Goal: Task Accomplishment & Management: Use online tool/utility

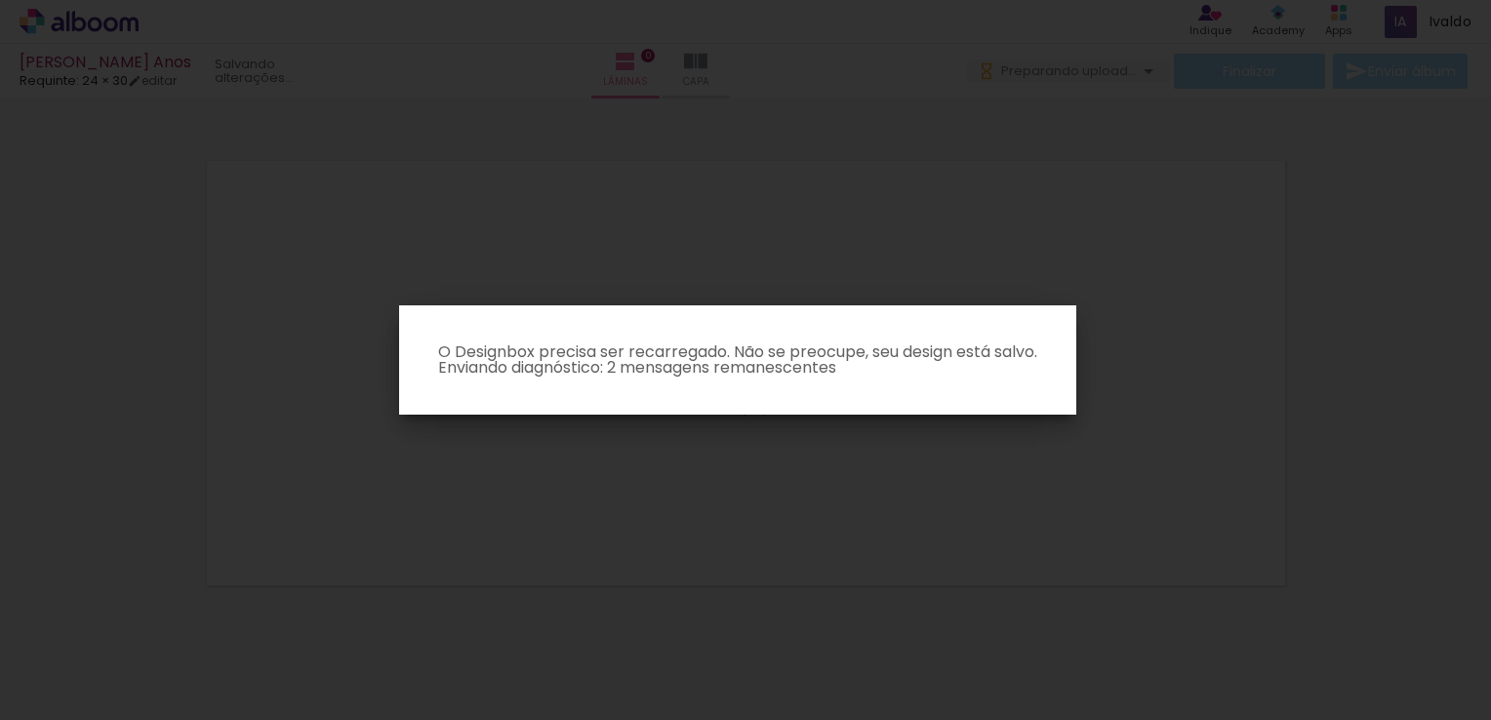
scroll to position [24, 0]
click at [411, 217] on iron-overlay-backdrop at bounding box center [745, 360] width 1491 height 720
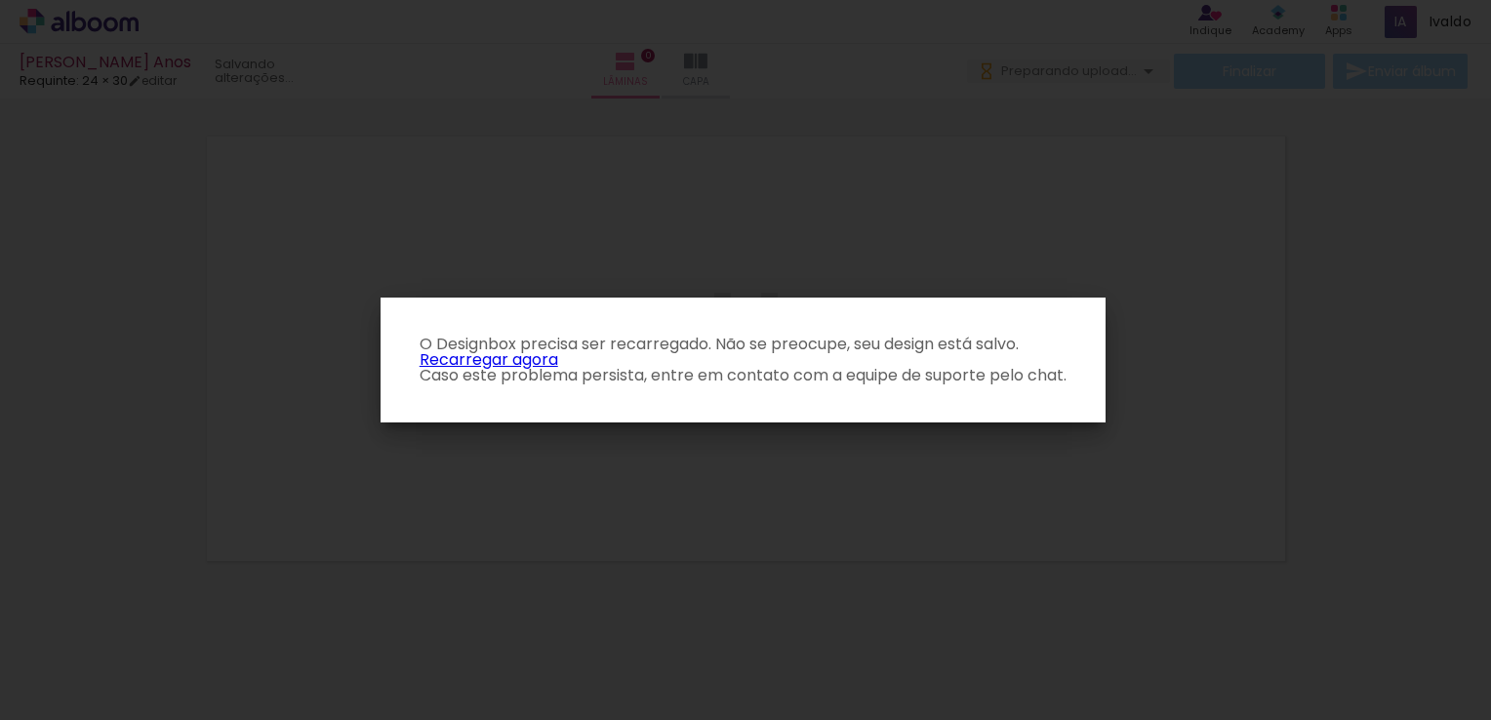
click at [550, 362] on link "Recarregar agora" at bounding box center [489, 359] width 139 height 22
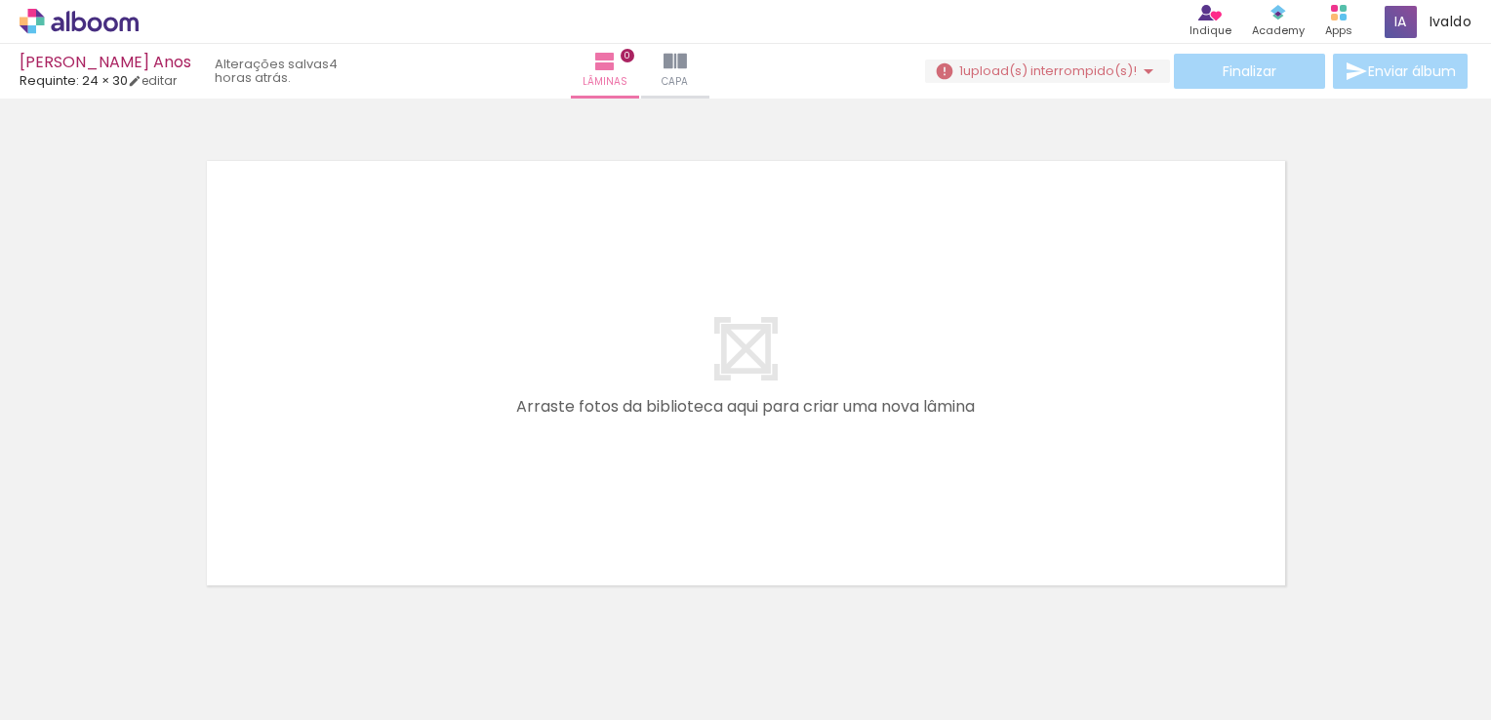
click at [972, 71] on span "upload(s) interrompido(s)!" at bounding box center [1050, 70] width 174 height 19
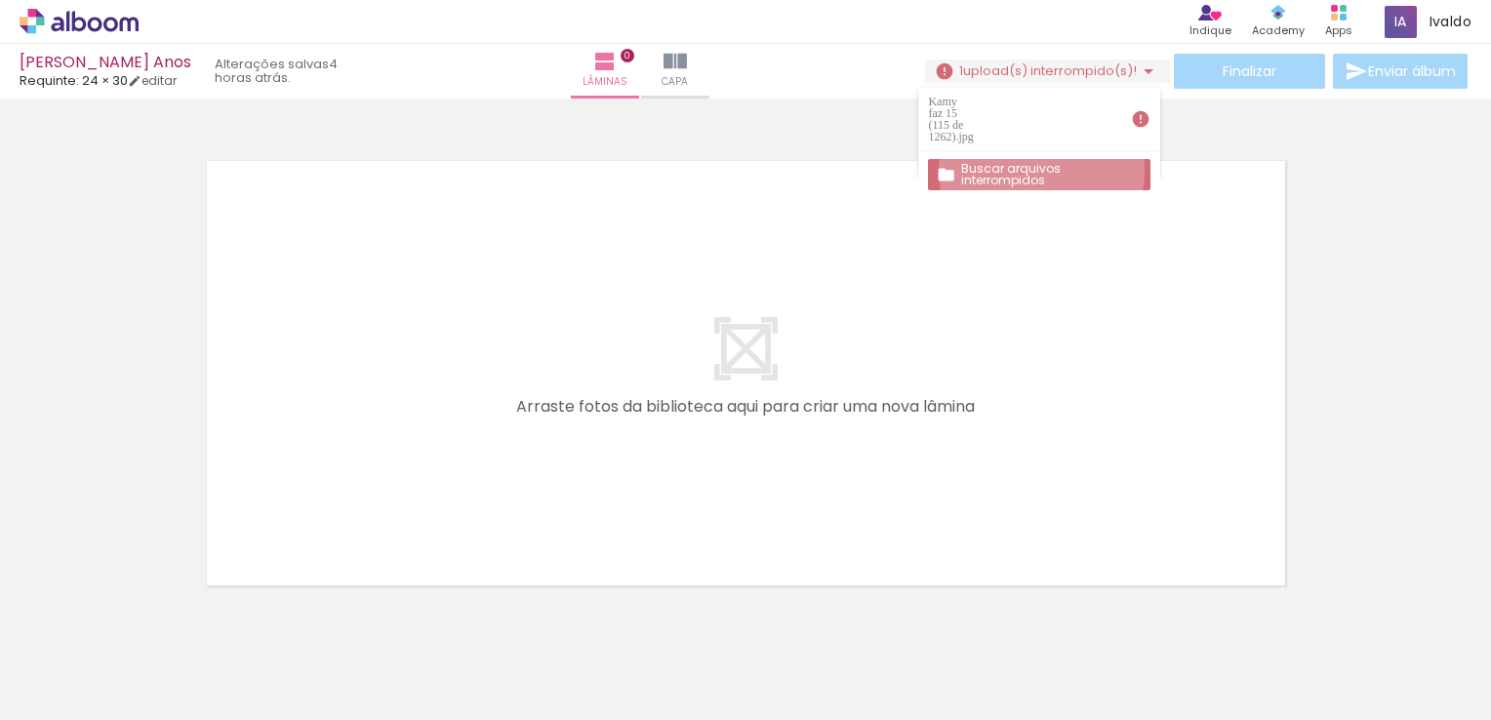
click at [0, 0] on slot "Buscar arquivos interrompidos" at bounding box center [0, 0] width 0 height 0
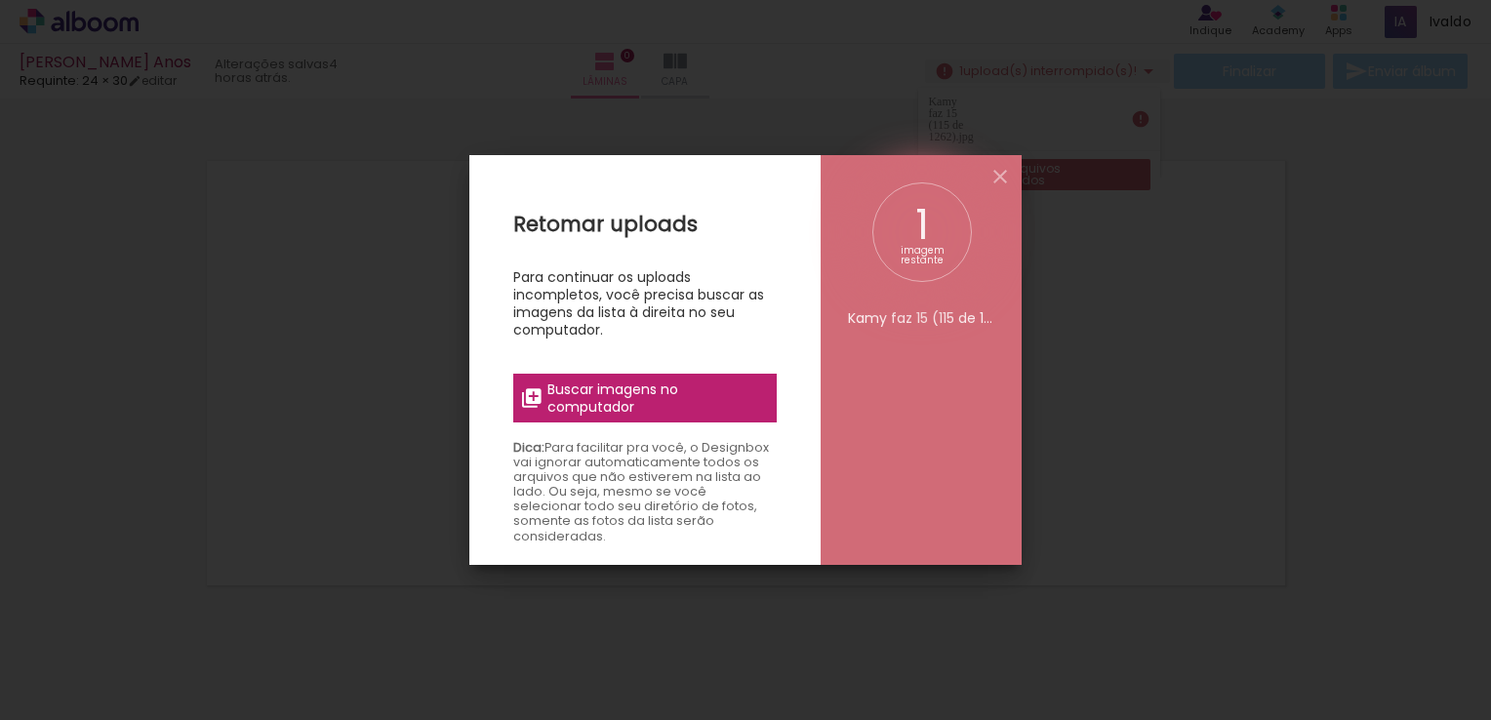
click at [722, 392] on span "Buscar imagens no computador" at bounding box center [656, 398] width 218 height 35
click at [0, 0] on input "file" at bounding box center [0, 0] width 0 height 0
click at [996, 175] on iron-icon at bounding box center [999, 176] width 23 height 23
